Goal: Register for event/course

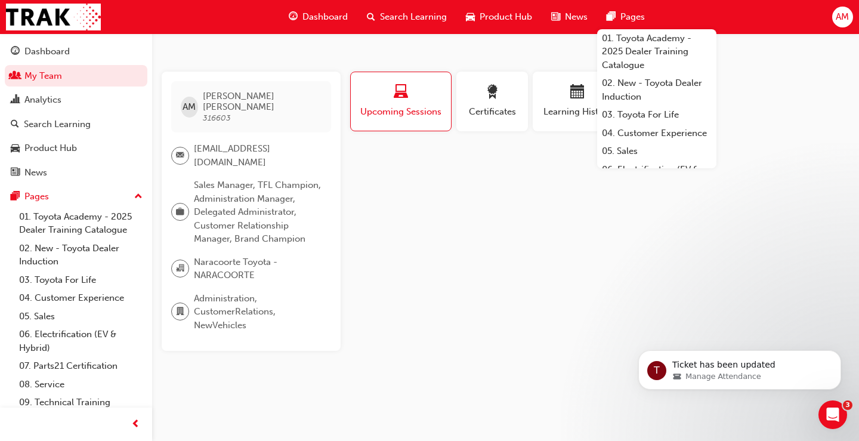
click at [844, 15] on span "AM" at bounding box center [841, 17] width 13 height 14
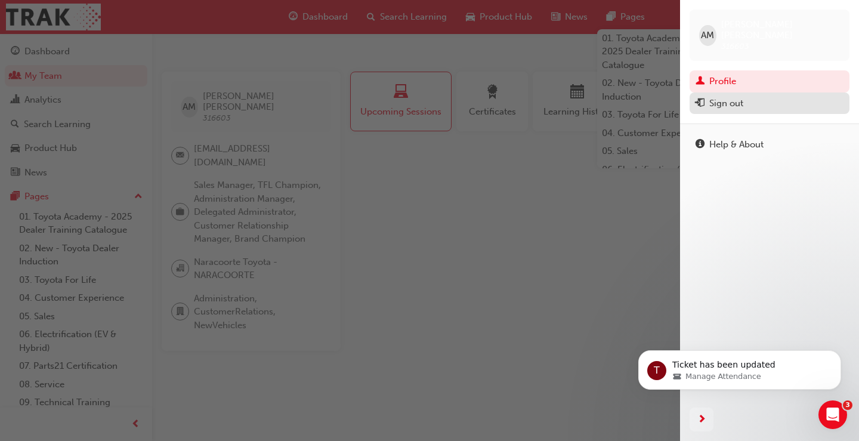
click at [751, 96] on div "Sign out" at bounding box center [769, 103] width 148 height 15
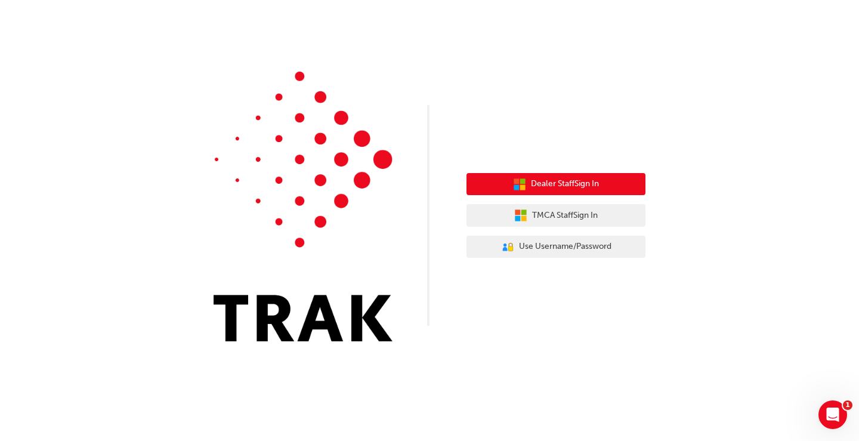
click at [556, 188] on span "Dealer Staff Sign In" at bounding box center [565, 184] width 68 height 14
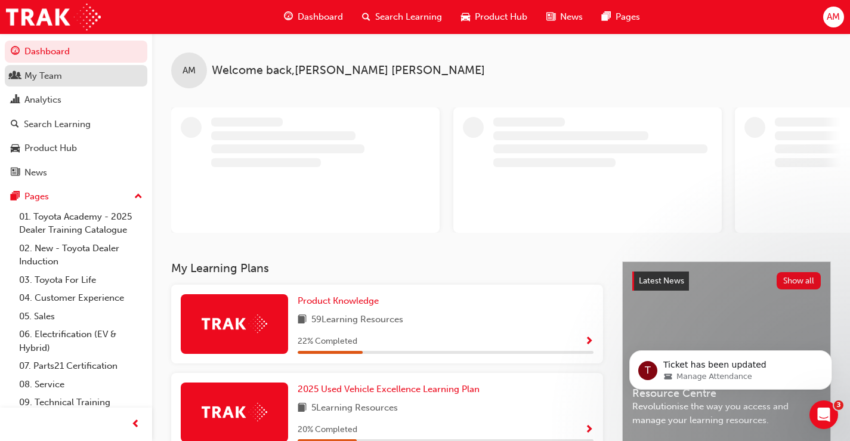
click at [41, 77] on div "My Team" at bounding box center [43, 76] width 38 height 14
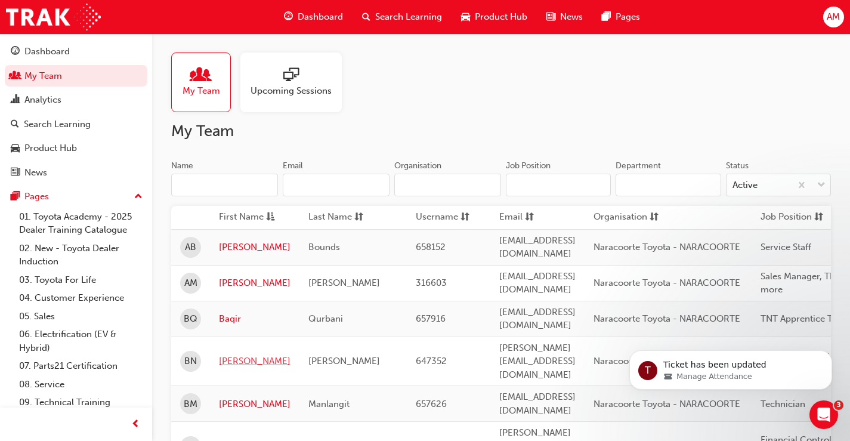
click at [231, 354] on link "Belinda" at bounding box center [255, 361] width 72 height 14
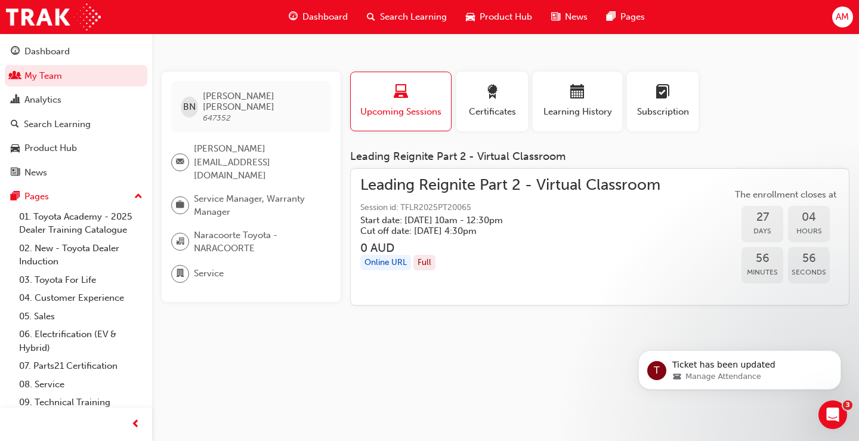
click at [324, 21] on span "Dashboard" at bounding box center [324, 17] width 45 height 14
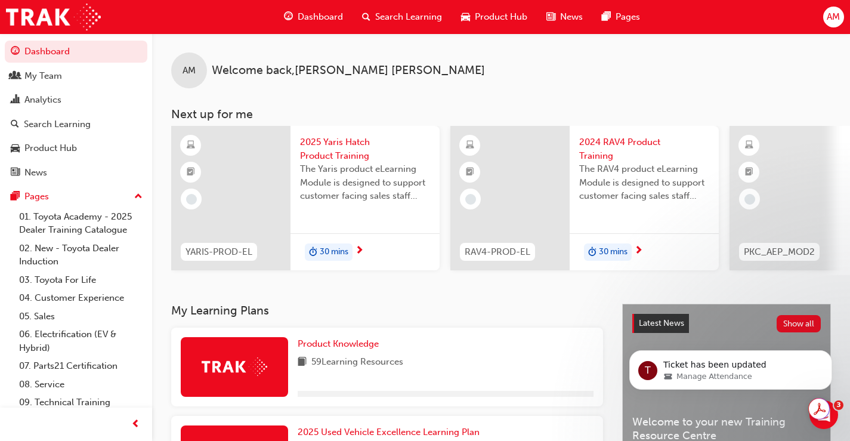
click at [406, 22] on span "Search Learning" at bounding box center [408, 17] width 67 height 14
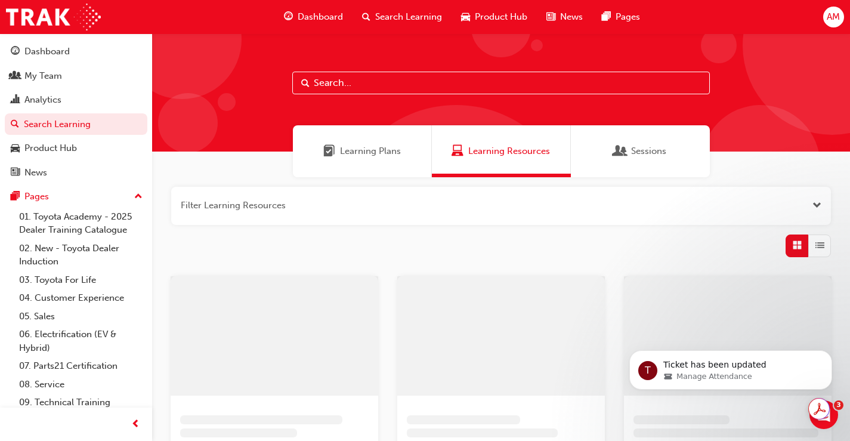
click at [339, 78] on input "text" at bounding box center [500, 83] width 417 height 23
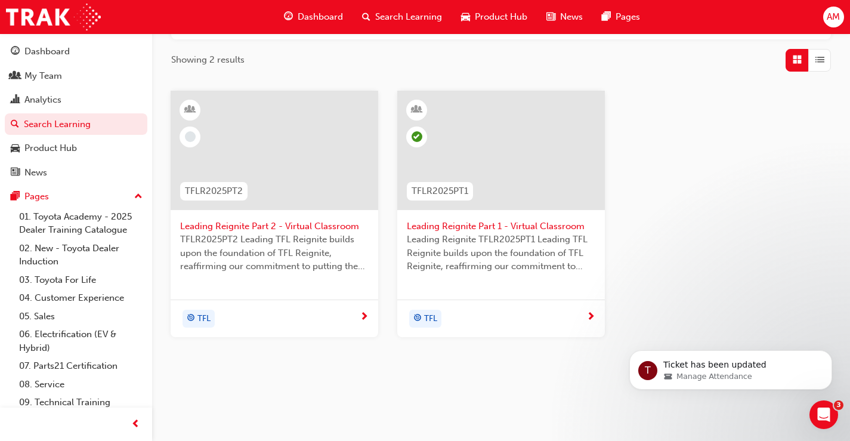
type input "reignite"
click at [299, 138] on div at bounding box center [275, 150] width 208 height 119
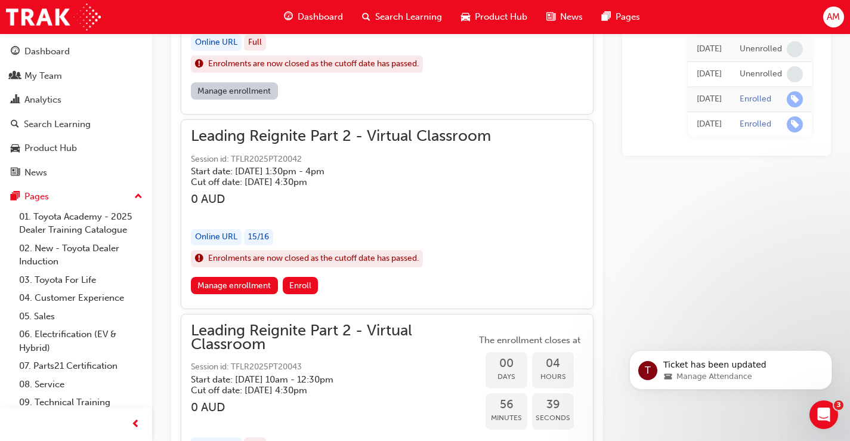
scroll to position [967, 0]
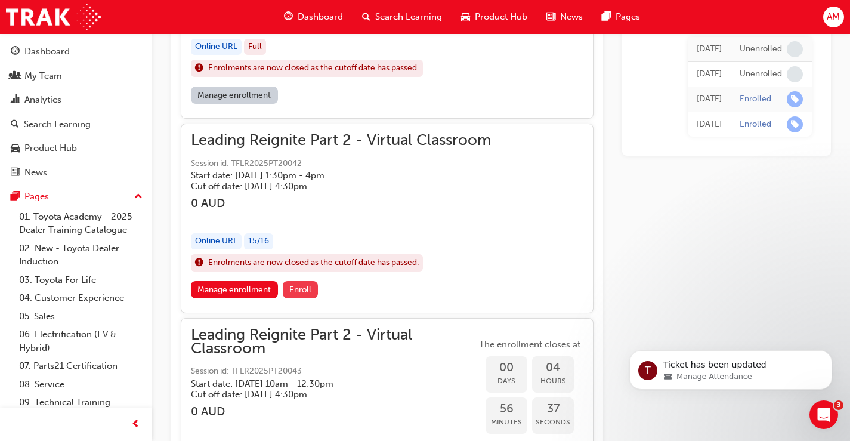
click at [302, 284] on span "Enroll" at bounding box center [300, 289] width 22 height 10
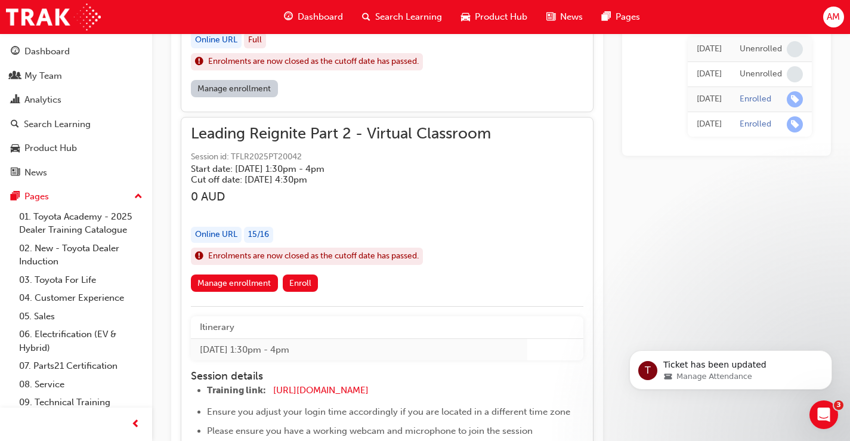
scroll to position [943, 0]
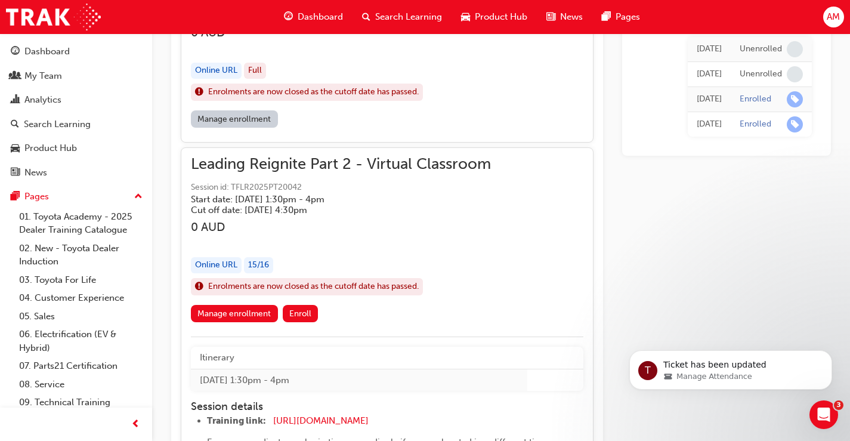
drag, startPoint x: 304, startPoint y: 183, endPoint x: 295, endPoint y: 162, distance: 22.5
click at [238, 178] on div "Leading Reignite Part 2 - Virtual Classroom Session id: TFLR2025PT20042 Start d…" at bounding box center [341, 186] width 300 height 58
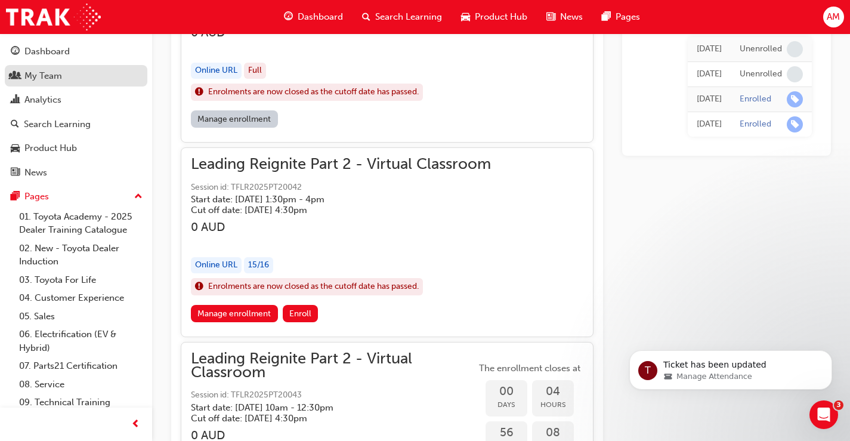
click at [51, 75] on div "My Team" at bounding box center [43, 76] width 38 height 14
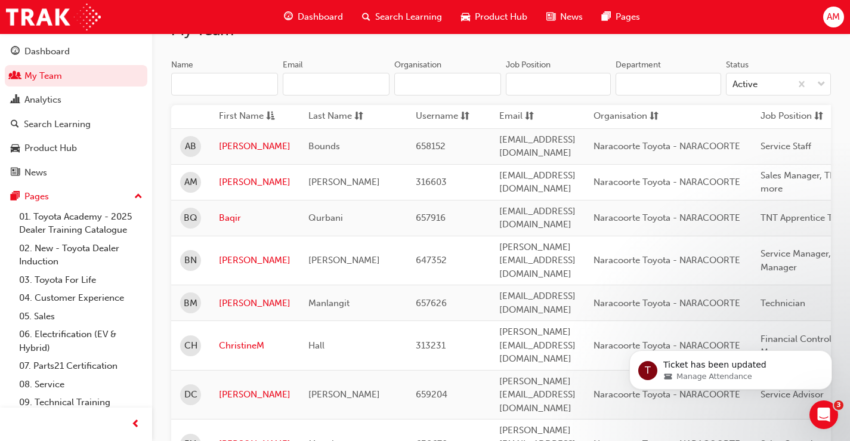
scroll to position [99, 0]
click at [240, 255] on link "Belinda" at bounding box center [255, 262] width 72 height 14
